Goal: Obtain resource: Download file/media

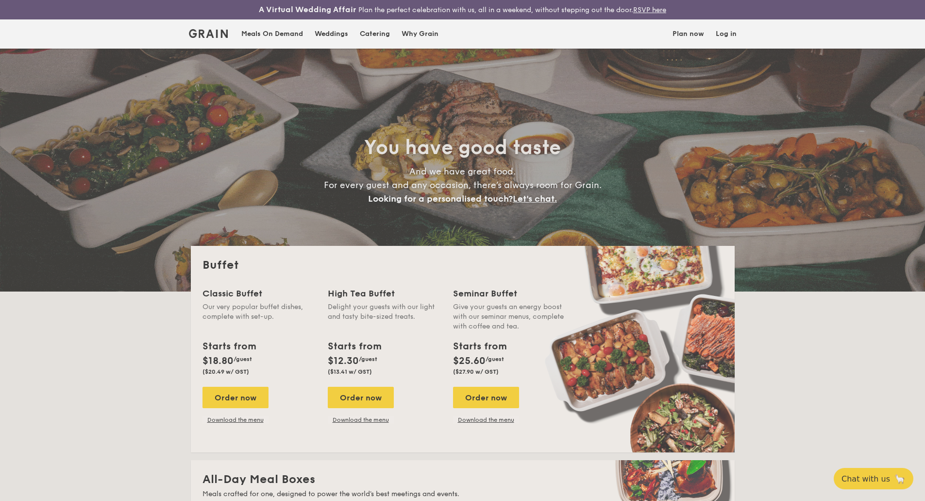
select select
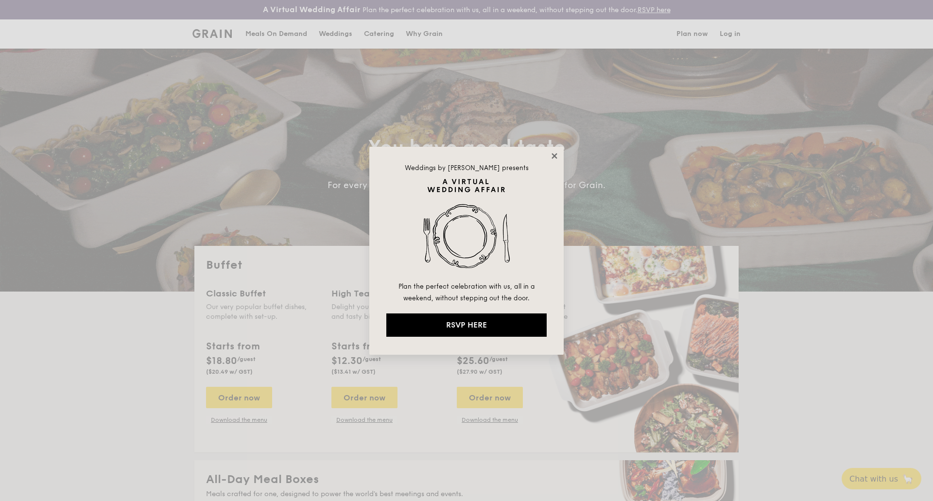
click at [551, 155] on icon at bounding box center [554, 156] width 9 height 9
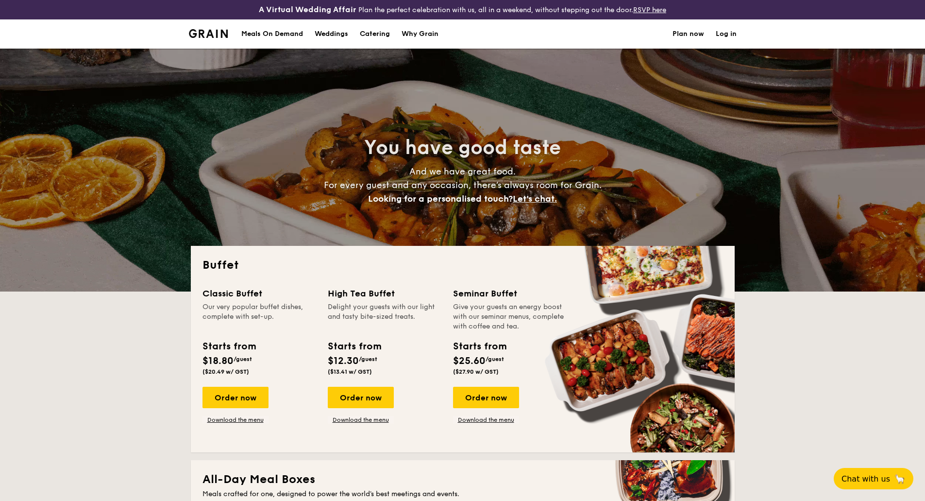
click at [332, 35] on div "Weddings" at bounding box center [332, 33] width 34 height 29
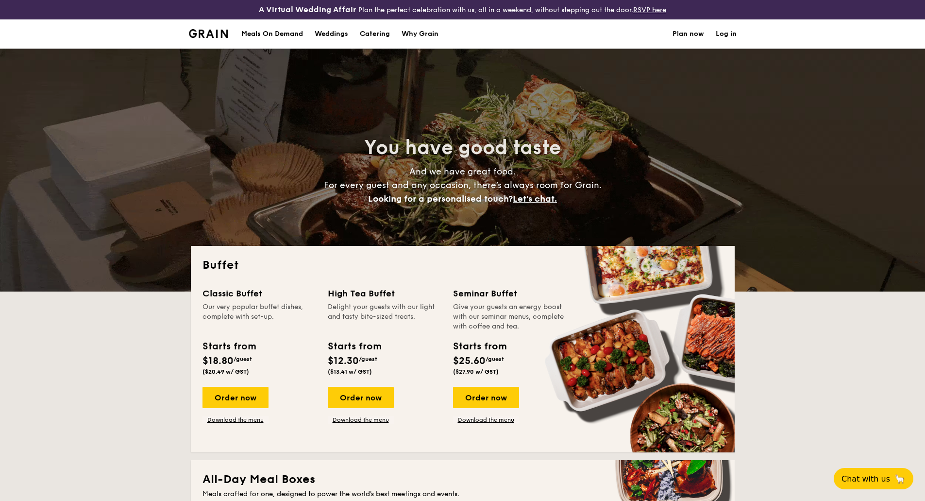
select select
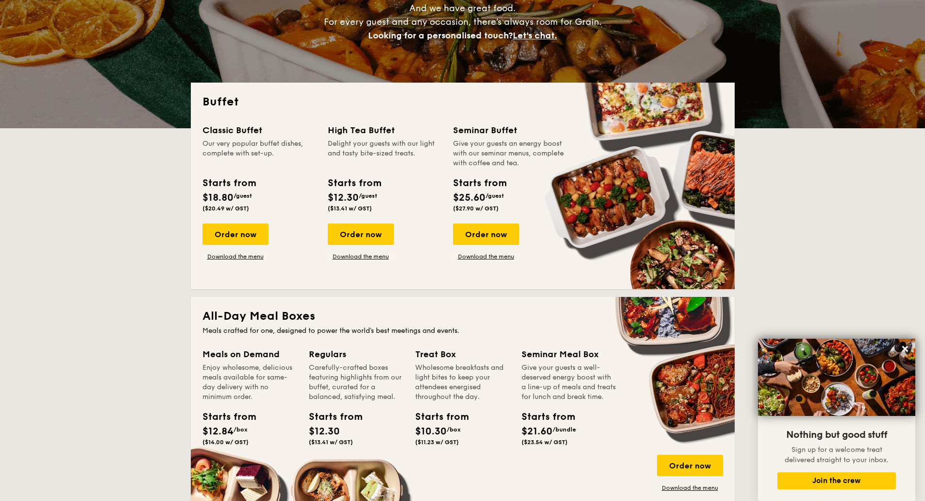
scroll to position [146, 0]
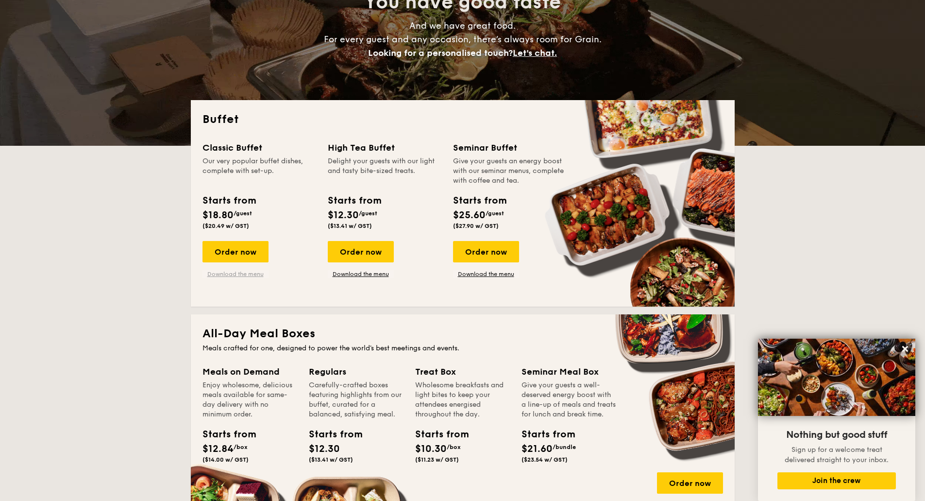
click at [242, 274] on link "Download the menu" at bounding box center [236, 274] width 66 height 8
